Goal: Navigation & Orientation: Find specific page/section

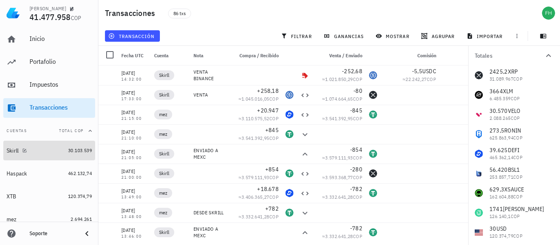
click at [5, 148] on link "Skirll 30.103.539" at bounding box center [49, 151] width 92 height 20
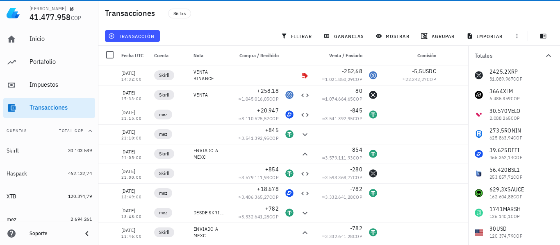
click at [74, 24] on div "Fredy López 41.477.958 COP" at bounding box center [60, 13] width 62 height 26
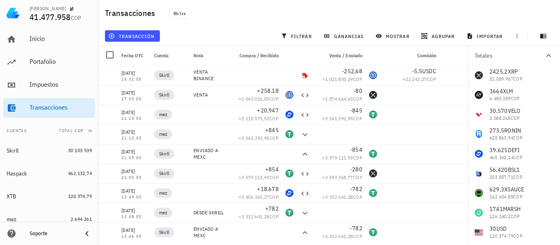
click at [74, 19] on span "COP" at bounding box center [76, 17] width 11 height 7
click at [67, 20] on span "41.477.958" at bounding box center [49, 16] width 41 height 11
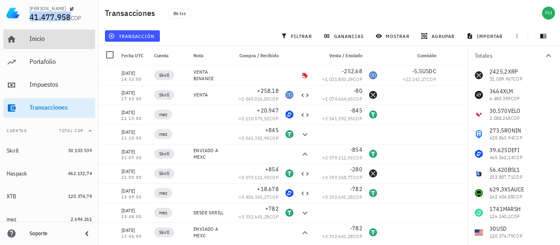
click at [33, 34] on div "Inicio" at bounding box center [60, 39] width 62 height 18
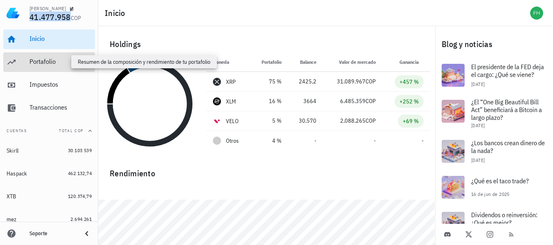
click at [44, 62] on div "Portafolio" at bounding box center [60, 62] width 62 height 8
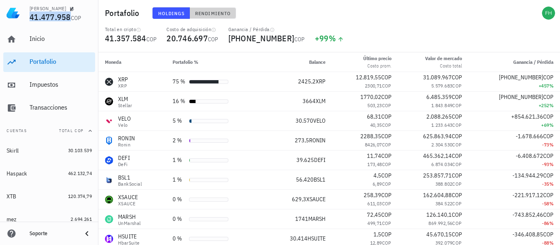
click at [212, 13] on span "Rendimiento" at bounding box center [213, 13] width 36 height 6
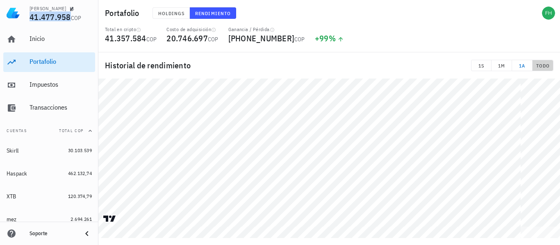
click at [533, 67] on button "TODO" at bounding box center [542, 65] width 21 height 11
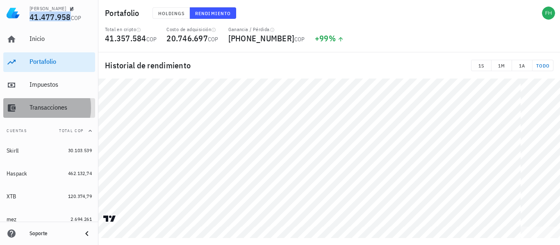
click at [54, 108] on div "Transacciones" at bounding box center [60, 108] width 62 height 8
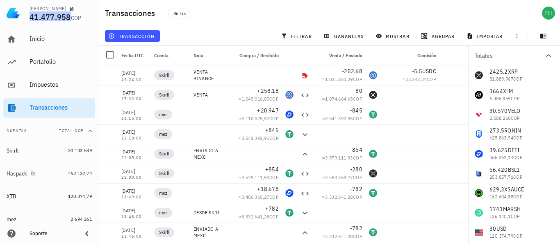
scroll to position [71, 0]
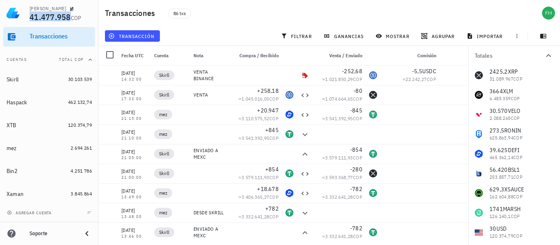
click at [51, 20] on span "41.477.958" at bounding box center [49, 16] width 41 height 11
click at [77, 17] on span "COP" at bounding box center [76, 17] width 11 height 7
click at [36, 13] on span "41.477.958" at bounding box center [49, 16] width 41 height 11
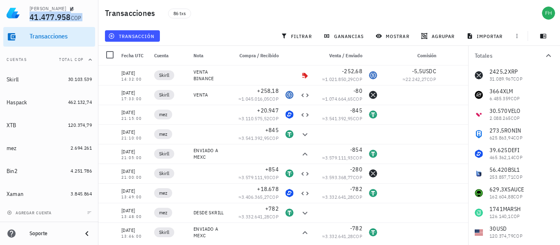
scroll to position [30, 0]
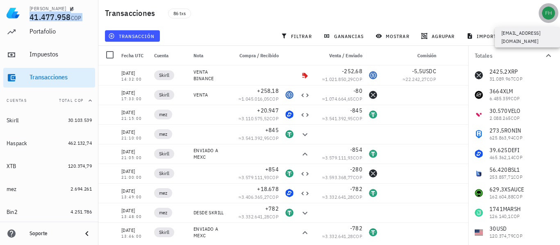
click at [550, 12] on div "avatar" at bounding box center [548, 13] width 13 height 13
